Goal: Transaction & Acquisition: Purchase product/service

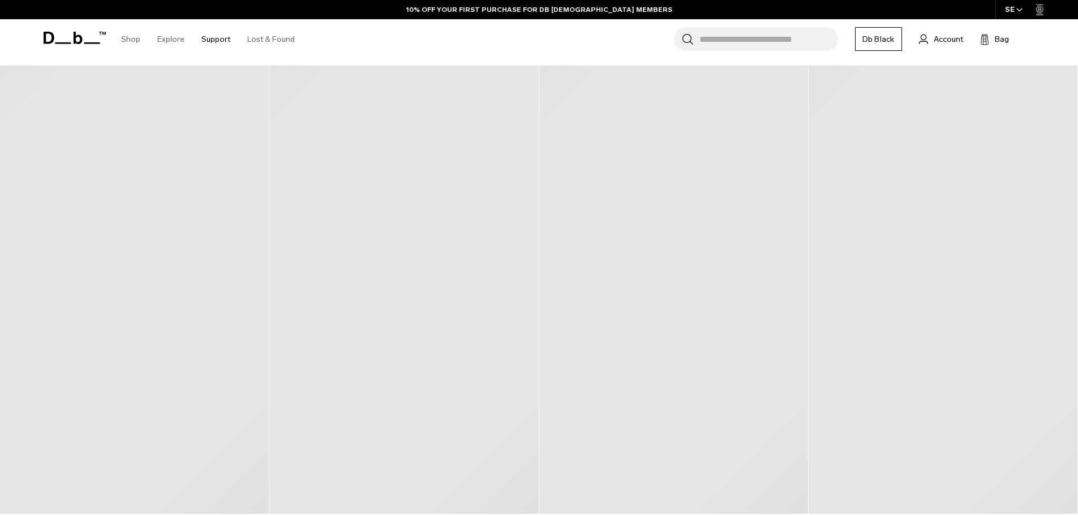
scroll to position [453, 0]
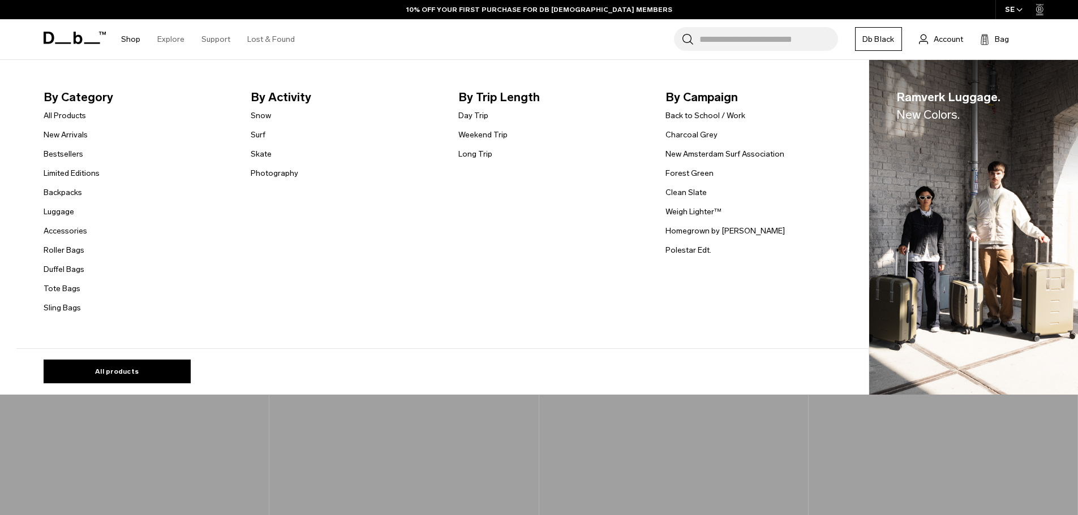
click at [153, 117] on nav "By Category All Products New Arrivals Bestsellers Limited Editions Backpacks [G…" at bounding box center [449, 204] width 838 height 289
click at [271, 117] on link "Snow" at bounding box center [261, 116] width 20 height 12
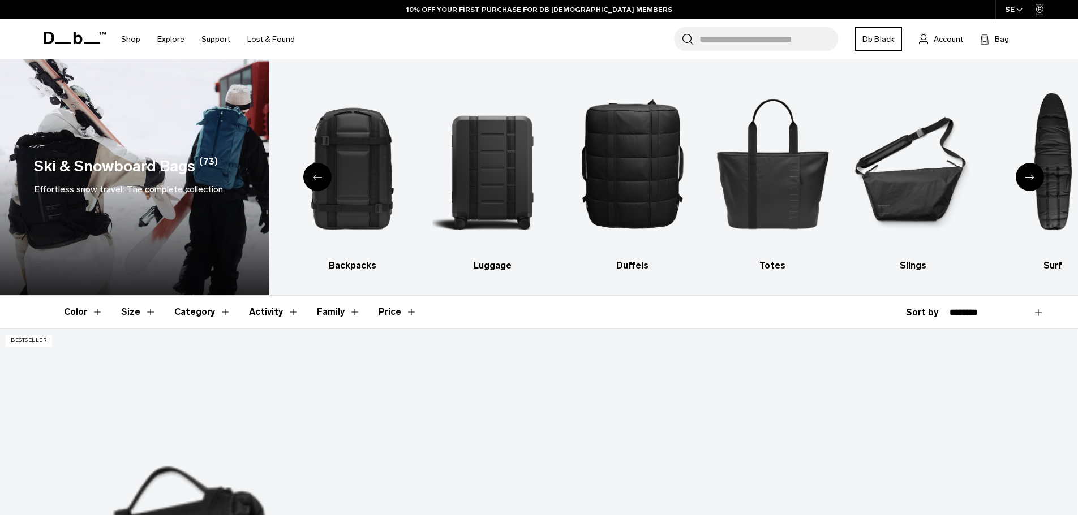
scroll to position [226, 0]
